Goal: Information Seeking & Learning: Learn about a topic

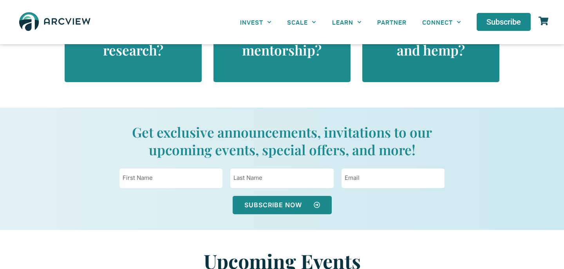
scroll to position [976, 0]
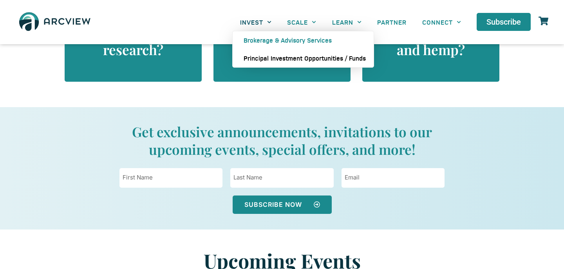
click at [266, 60] on link "Principal Investment Opportunities / Funds" at bounding box center [303, 58] width 141 height 18
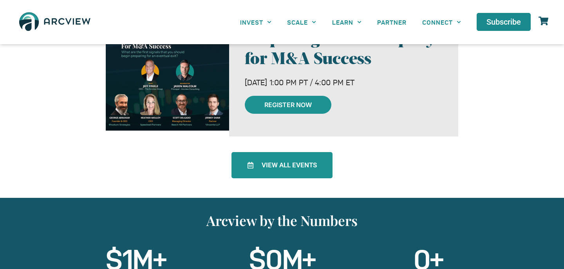
scroll to position [1282, 0]
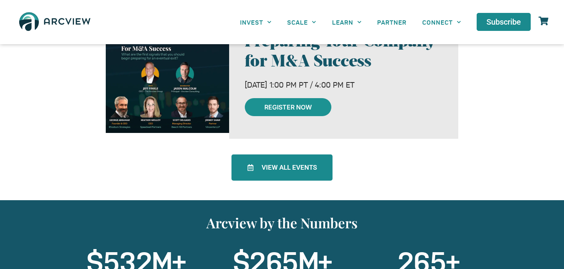
click at [292, 172] on link "View All Events" at bounding box center [281, 168] width 101 height 26
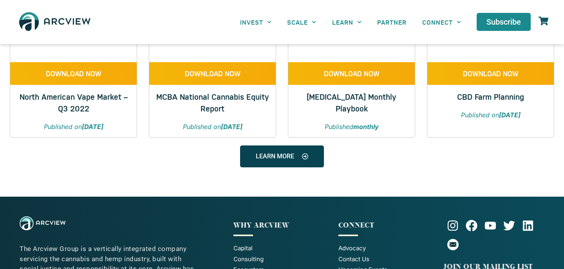
scroll to position [831, 0]
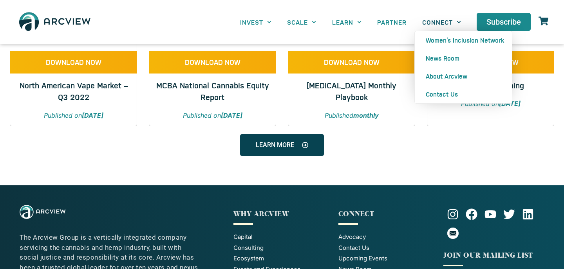
click at [447, 23] on link "CONNECT" at bounding box center [441, 22] width 54 height 18
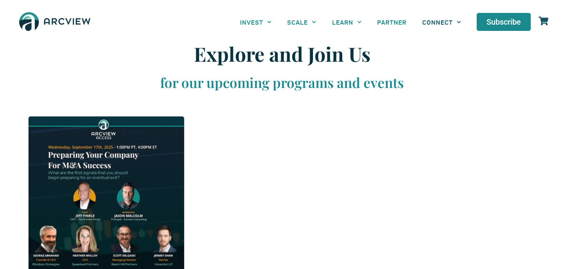
click at [447, 22] on link "CONNECT" at bounding box center [441, 22] width 54 height 18
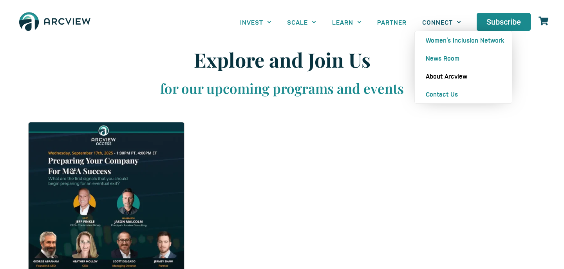
click at [445, 76] on link "About Arcview" at bounding box center [463, 76] width 97 height 18
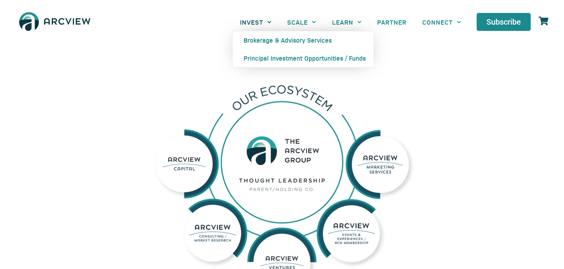
click at [251, 23] on link "INVEST" at bounding box center [255, 22] width 47 height 18
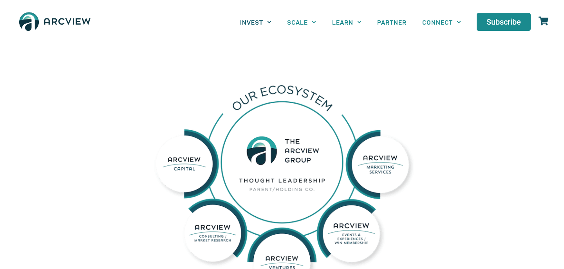
click at [261, 21] on link "INVEST" at bounding box center [255, 22] width 47 height 18
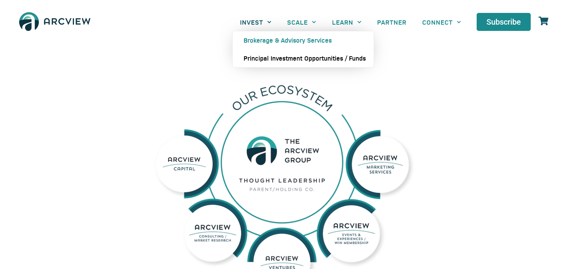
click at [266, 56] on link "Principal Investment Opportunities / Funds" at bounding box center [303, 58] width 141 height 18
